Goal: Task Accomplishment & Management: Manage account settings

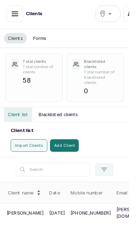
click at [72, 174] on input "text" at bounding box center [56, 181] width 79 height 15
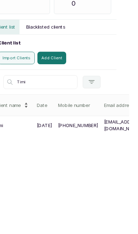
scroll to position [5, 14]
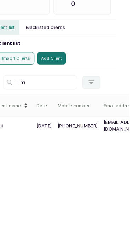
type input "Timi"
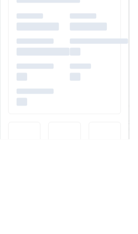
scroll to position [17, 0]
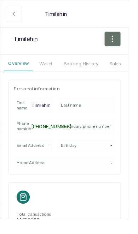
click at [54, 65] on button "Wallet" at bounding box center [49, 68] width 23 height 16
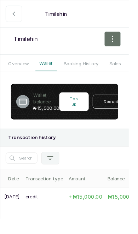
click at [129, 112] on button "Deduct" at bounding box center [118, 108] width 39 height 15
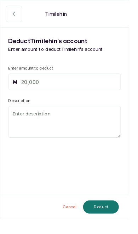
click at [23, 88] on input "text" at bounding box center [74, 87] width 102 height 8
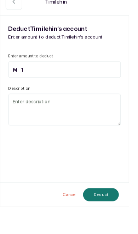
type input "15"
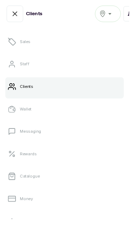
scroll to position [63, 0]
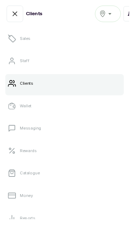
click at [77, 185] on link "Catalogue" at bounding box center [69, 185] width 126 height 20
